Goal: Check status: Check status

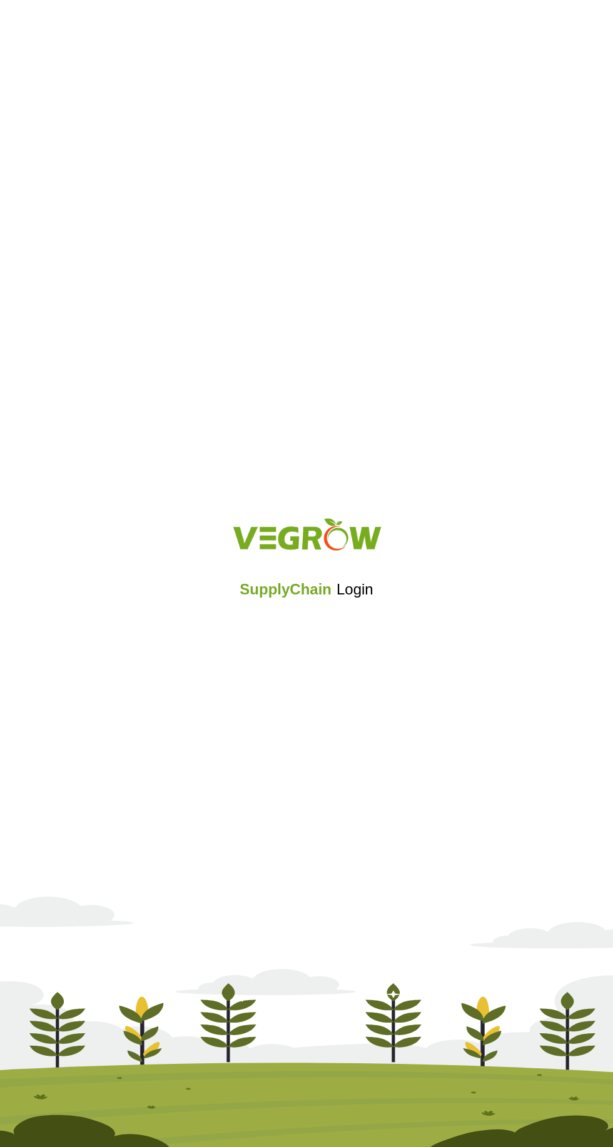
click at [348, 628] on iframe at bounding box center [306, 624] width 154 height 28
click at [333, 644] on div "SupplyChain Login" at bounding box center [306, 573] width 613 height 149
click at [308, 641] on div "SupplyChain Login" at bounding box center [306, 573] width 613 height 149
click at [330, 643] on div "SupplyChain Login" at bounding box center [306, 573] width 613 height 149
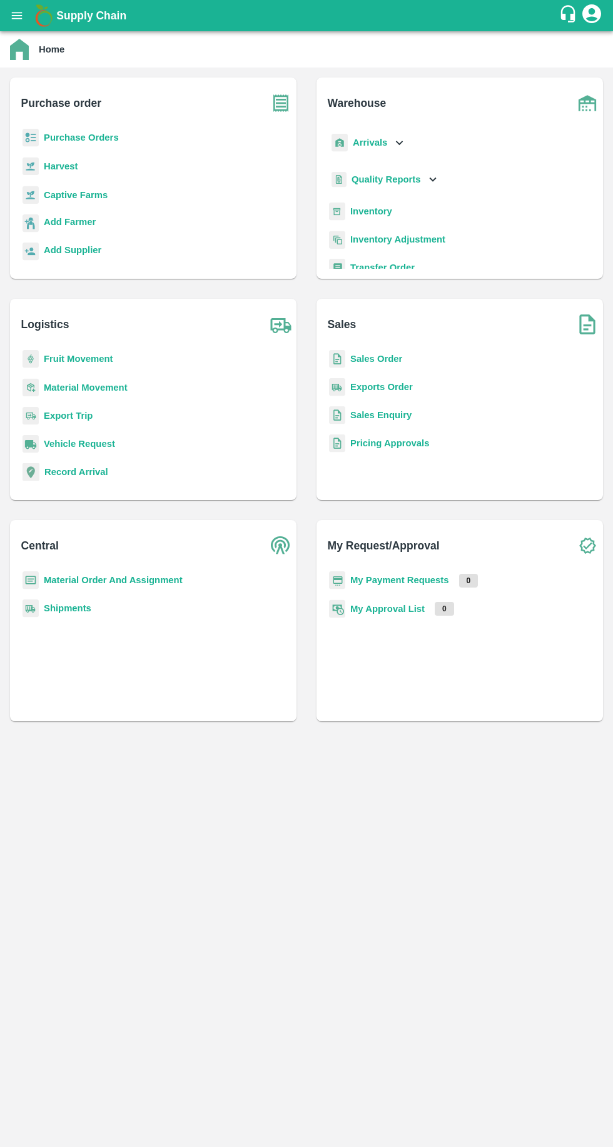
click at [411, 580] on b "My Payment Requests" at bounding box center [399, 580] width 99 height 10
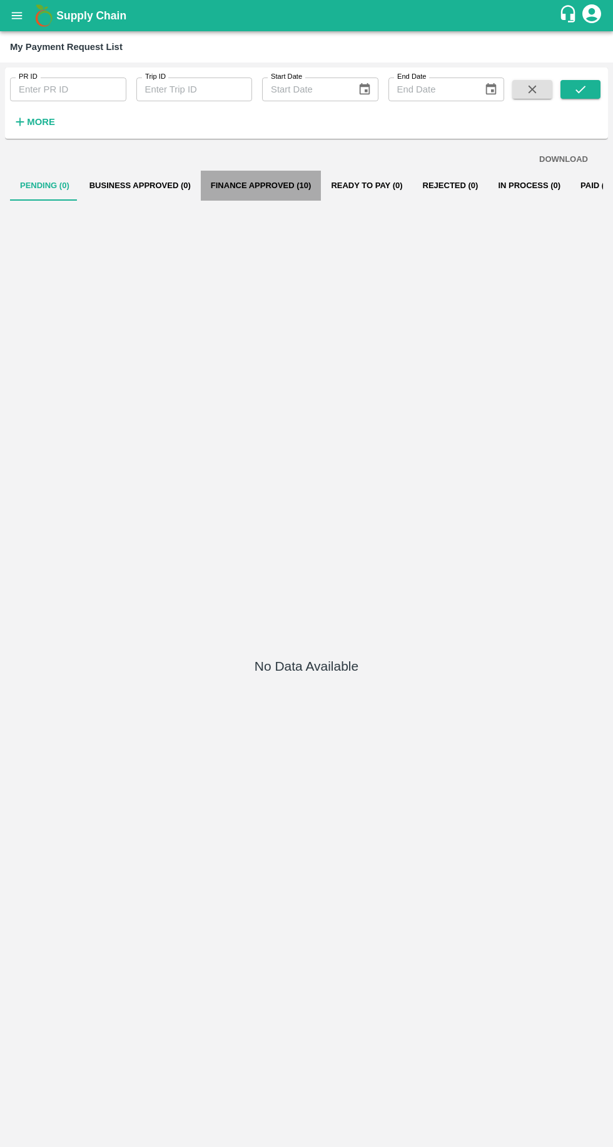
click at [305, 179] on button "Finance Approved (10)" at bounding box center [261, 186] width 121 height 30
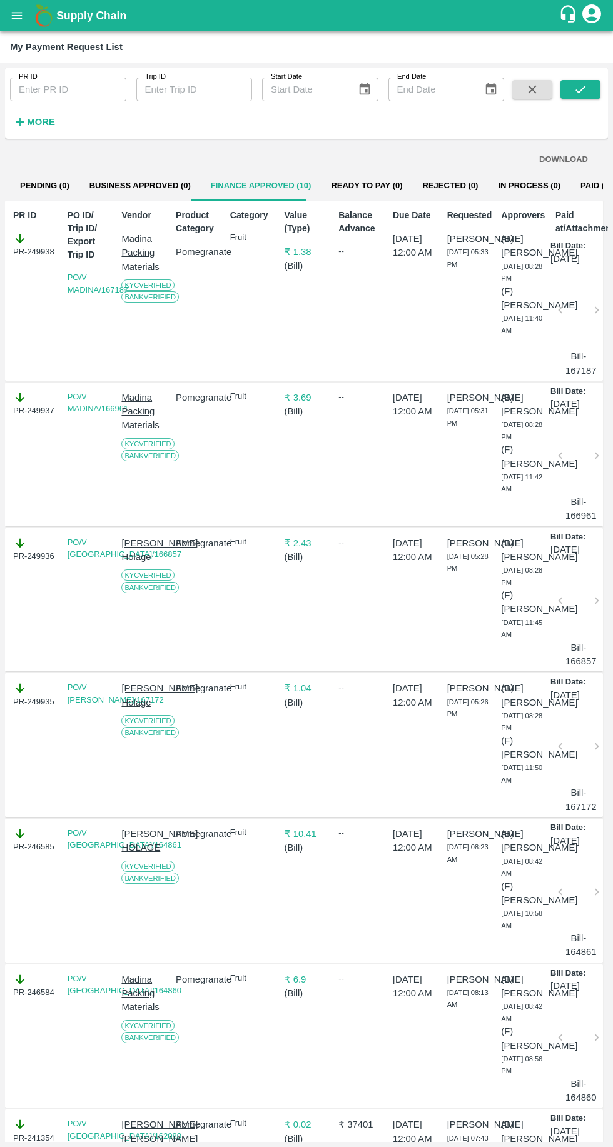
click at [570, 185] on button "Paid (1173)" at bounding box center [602, 186] width 64 height 30
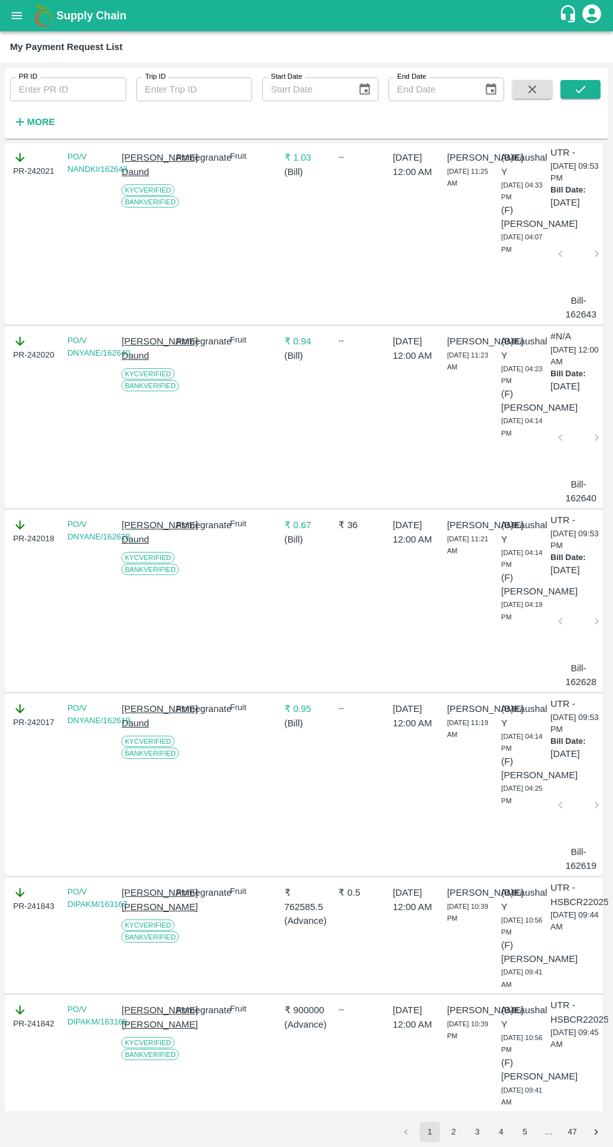
scroll to position [3345, 0]
click at [453, 1132] on button "2" at bounding box center [453, 1132] width 20 height 20
click at [596, 1133] on icon "Go to next page" at bounding box center [596, 1133] width 12 height 12
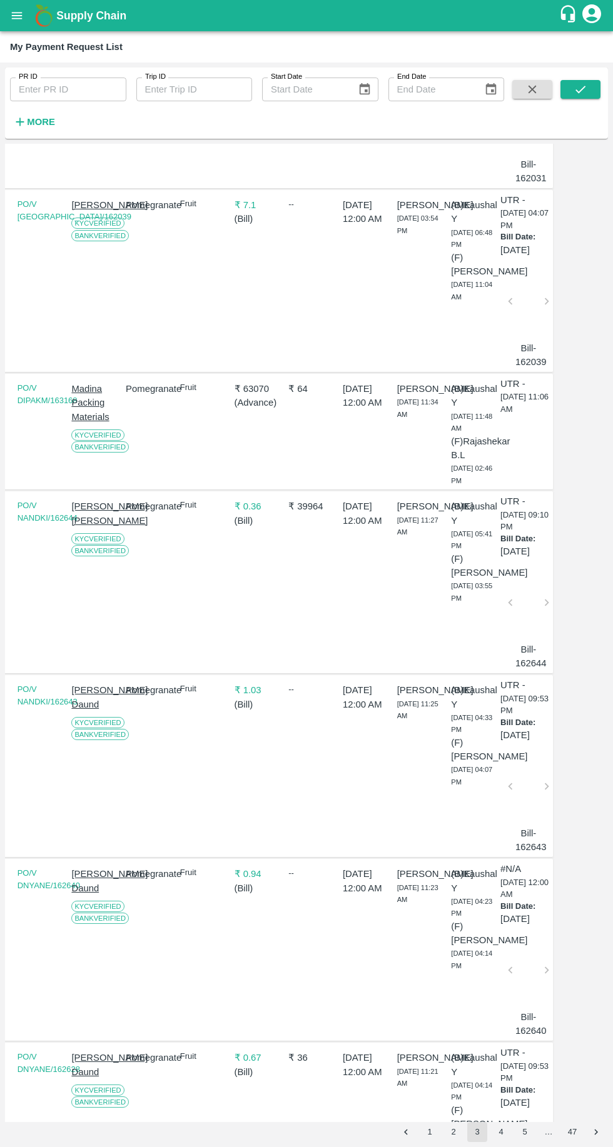
scroll to position [2558, 50]
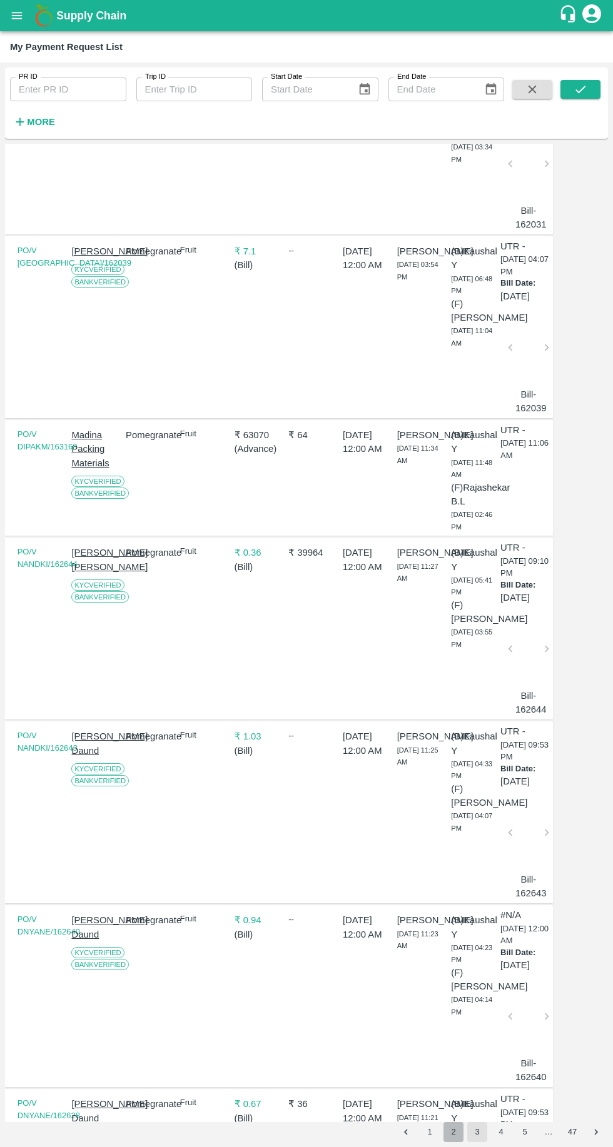
click at [449, 1130] on button "2" at bounding box center [453, 1132] width 20 height 20
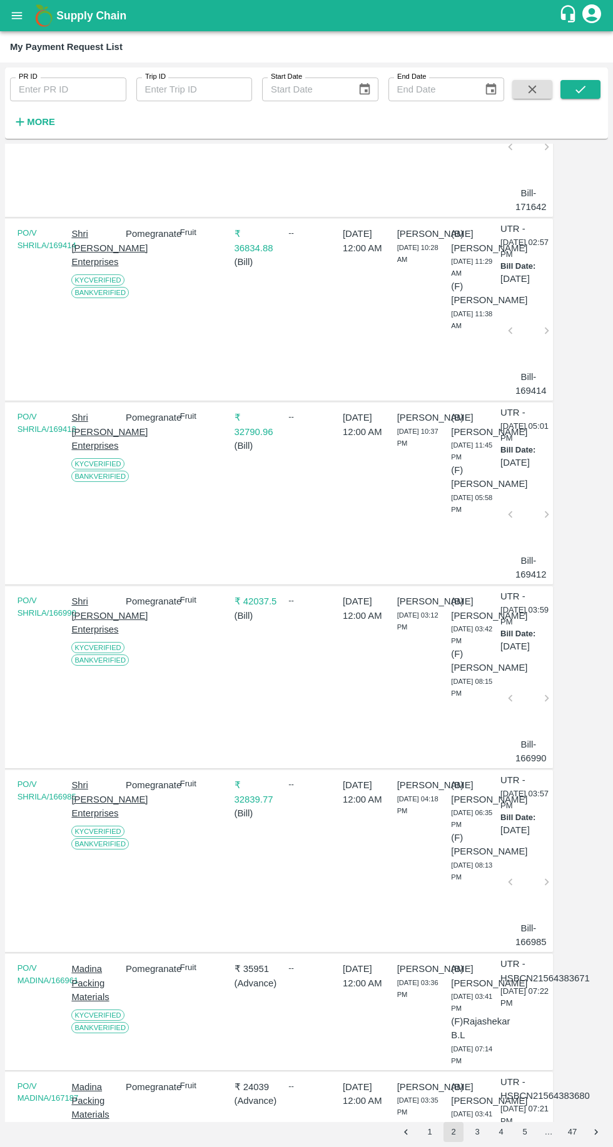
scroll to position [0, 50]
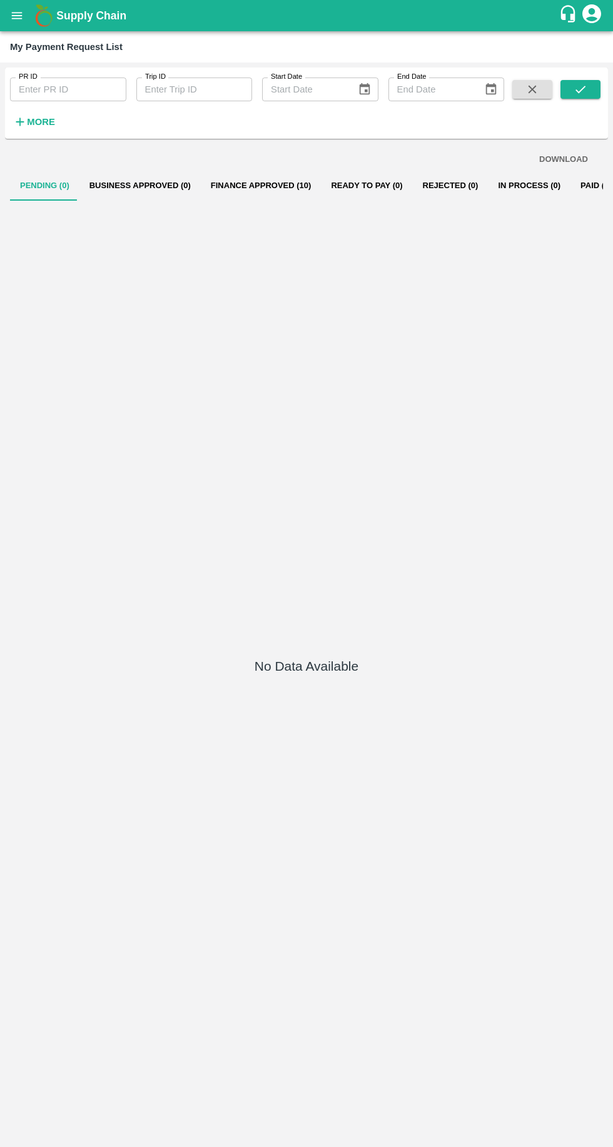
click at [601, 171] on button "Paid (1173)" at bounding box center [602, 186] width 64 height 30
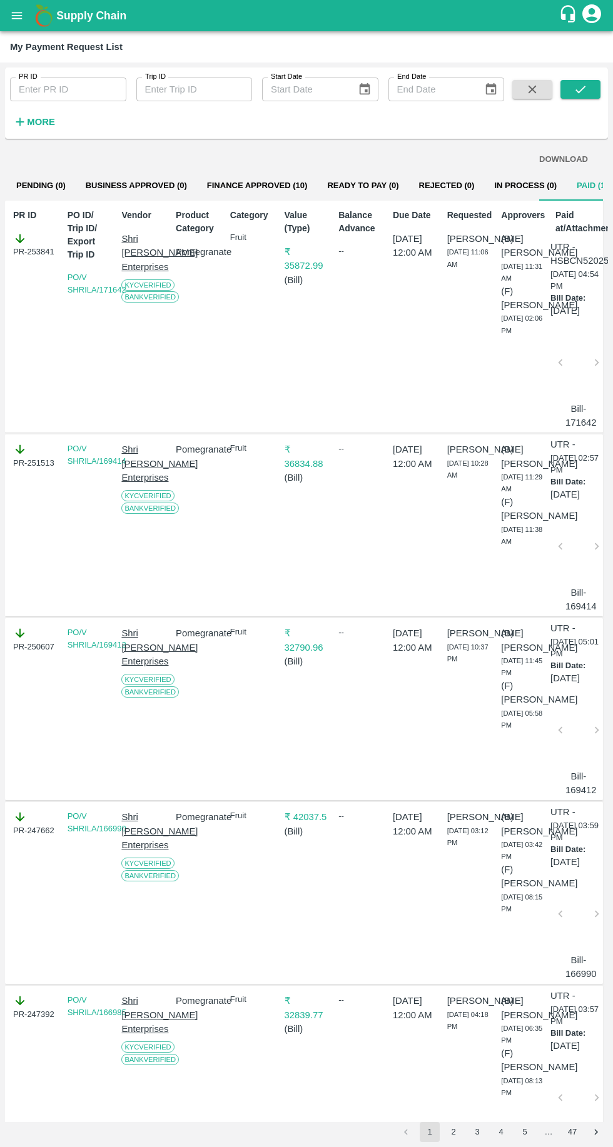
click at [476, 1132] on button "3" at bounding box center [477, 1132] width 20 height 20
click at [453, 1132] on button "2" at bounding box center [453, 1132] width 20 height 20
click at [457, 1127] on button "2" at bounding box center [453, 1132] width 20 height 20
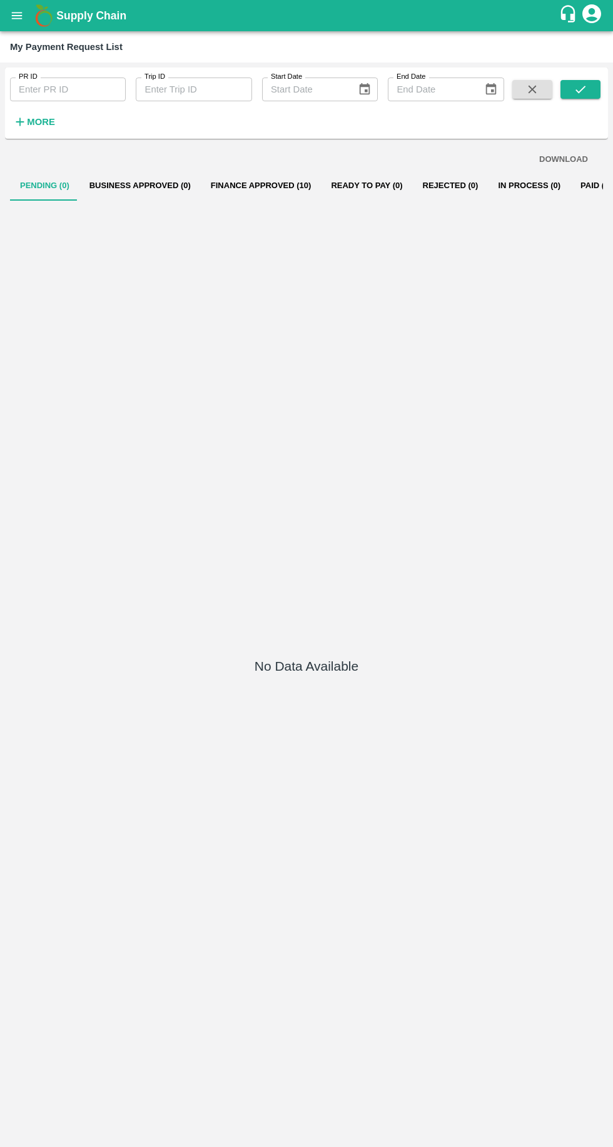
click at [600, 183] on button "Paid (1173)" at bounding box center [602, 186] width 64 height 30
